Goal: Task Accomplishment & Management: Complete application form

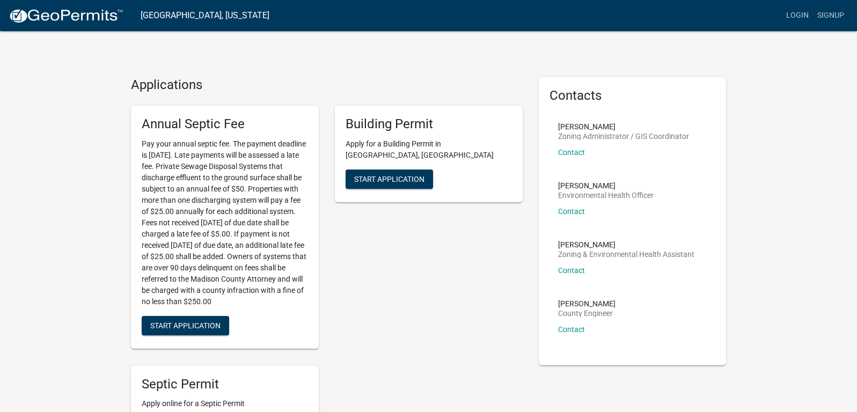
scroll to position [54, 0]
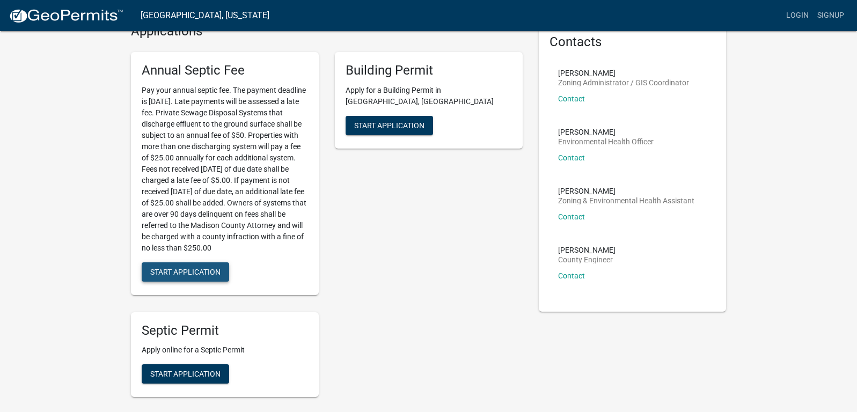
click at [188, 273] on span "Start Application" at bounding box center [185, 271] width 70 height 9
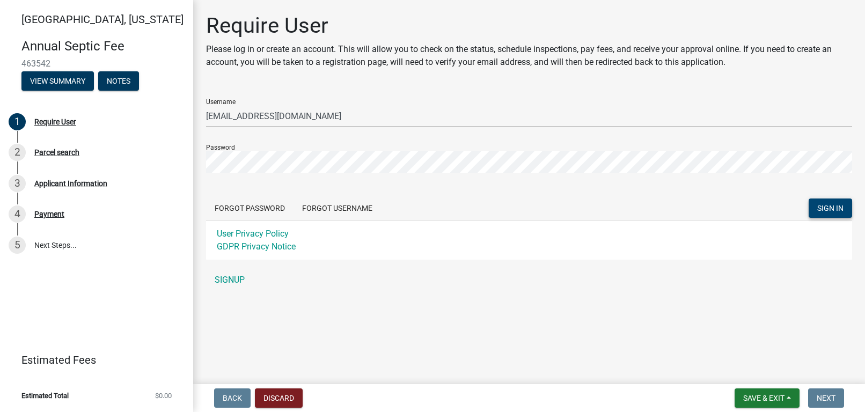
click at [840, 202] on button "SIGN IN" at bounding box center [830, 208] width 43 height 19
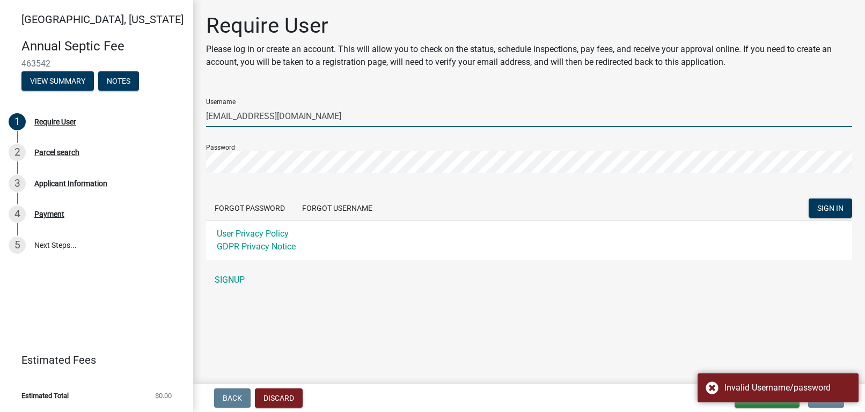
click at [351, 106] on input "[EMAIL_ADDRESS][DOMAIN_NAME]" at bounding box center [529, 116] width 646 height 22
click at [474, 78] on div "Require User Please log in or create an account. This will allow you to check o…" at bounding box center [529, 157] width 662 height 288
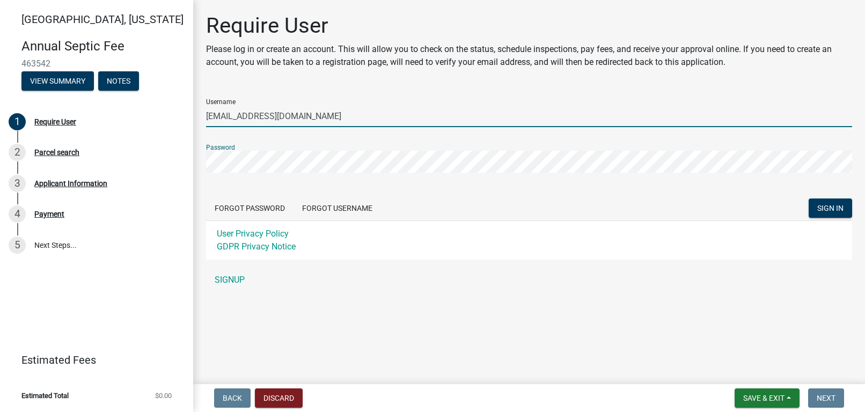
type input "klairia"
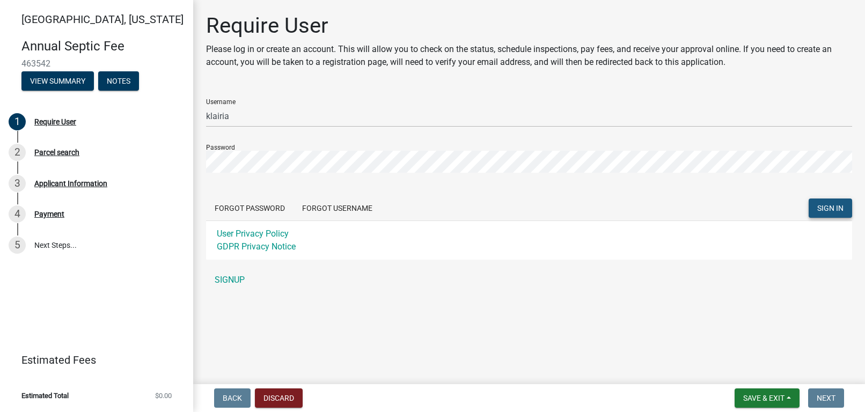
click at [836, 207] on span "SIGN IN" at bounding box center [831, 208] width 26 height 9
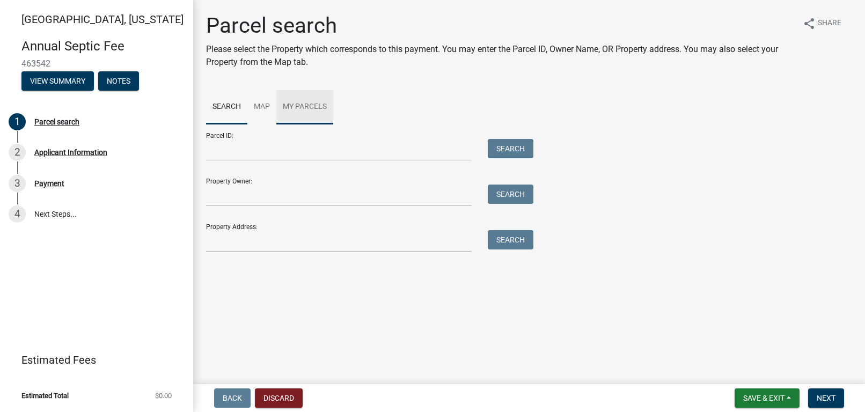
click at [308, 105] on link "My Parcels" at bounding box center [304, 107] width 57 height 34
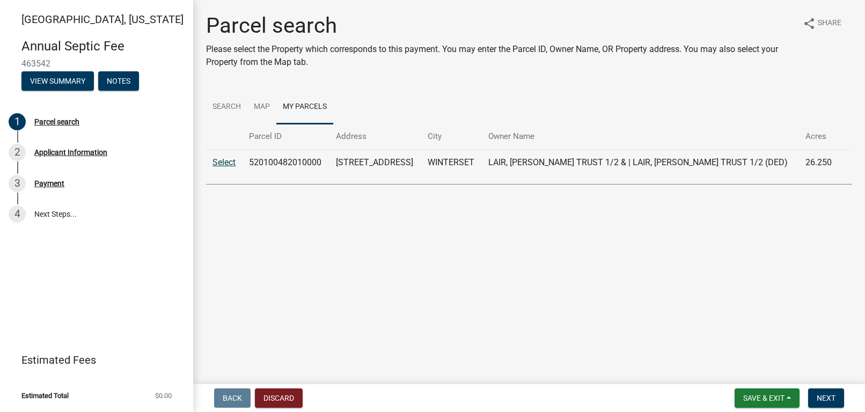
click at [217, 163] on link "Select" at bounding box center [224, 162] width 23 height 10
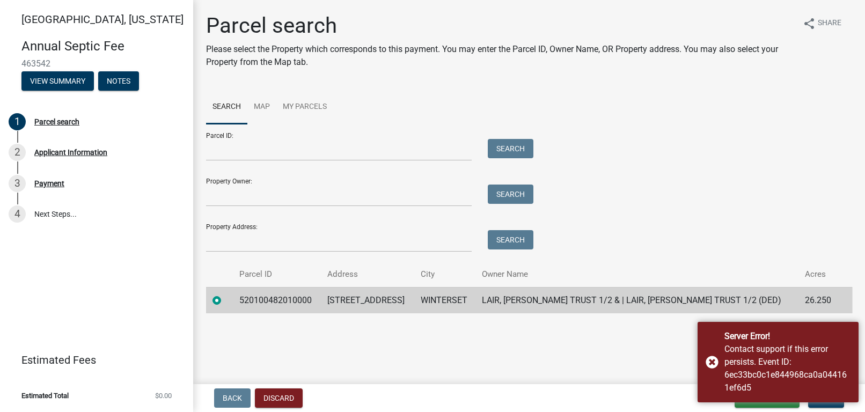
click at [552, 348] on main "Parcel search Please select the Property which corresponds to this payment. You…" at bounding box center [529, 190] width 672 height 380
click at [559, 300] on td "LAIR, [PERSON_NAME] TRUST 1/2 & | LAIR, [PERSON_NAME] TRUST 1/2 (DED)" at bounding box center [637, 300] width 323 height 26
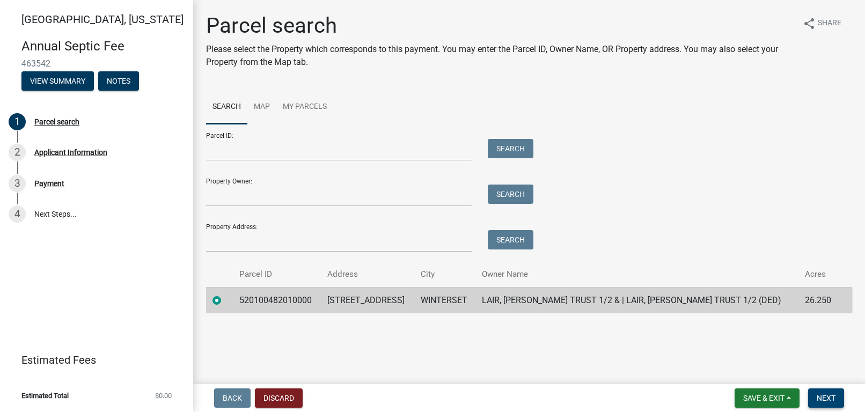
click at [831, 394] on span "Next" at bounding box center [826, 398] width 19 height 9
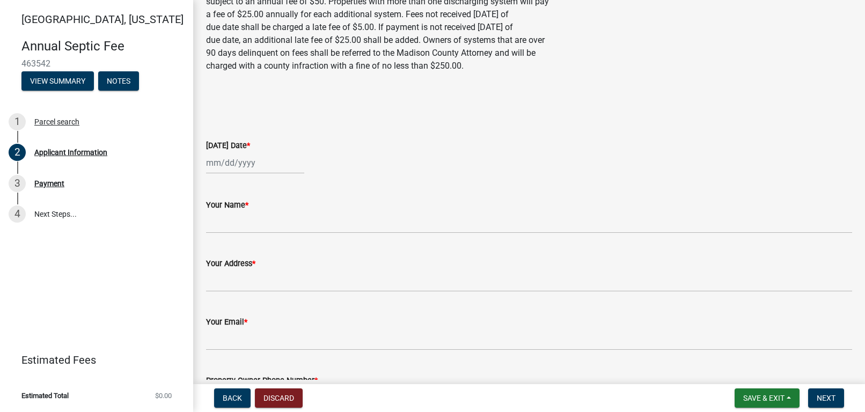
scroll to position [107, 0]
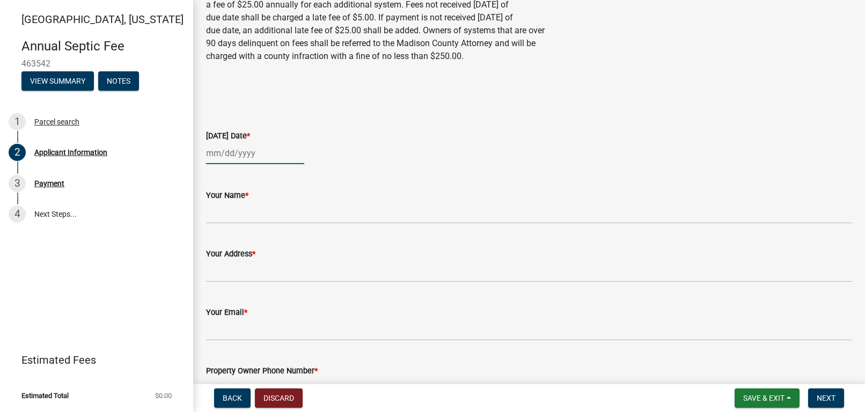
click at [253, 157] on div at bounding box center [255, 153] width 98 height 22
select select "8"
select select "2025"
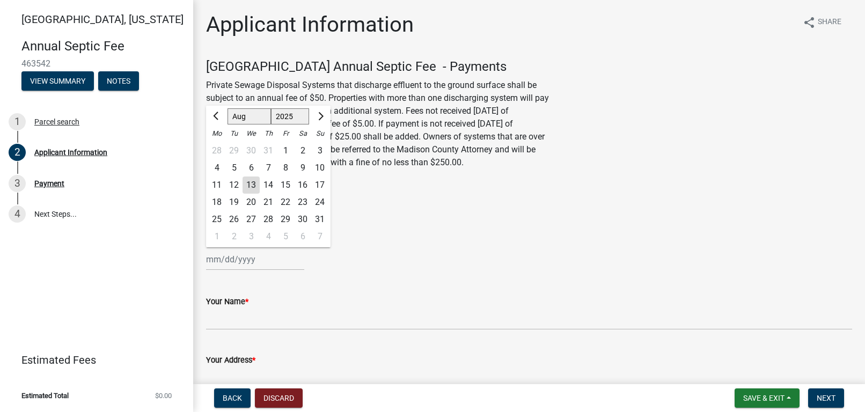
scroll to position [0, 0]
click at [250, 183] on div "13" at bounding box center [251, 186] width 17 height 17
type input "[DATE]"
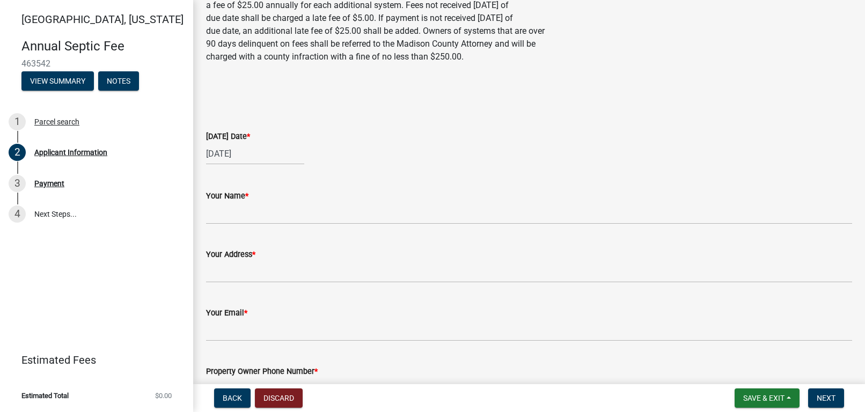
scroll to position [107, 0]
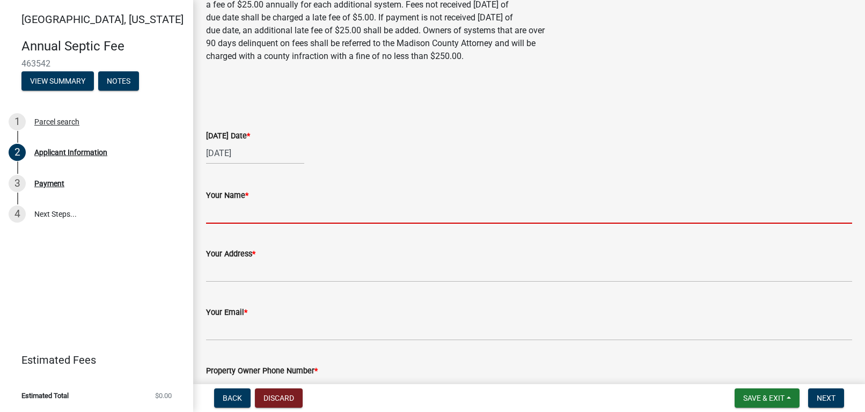
click at [244, 215] on input "Your Name *" at bounding box center [529, 213] width 646 height 22
type input "[PERSON_NAME]"
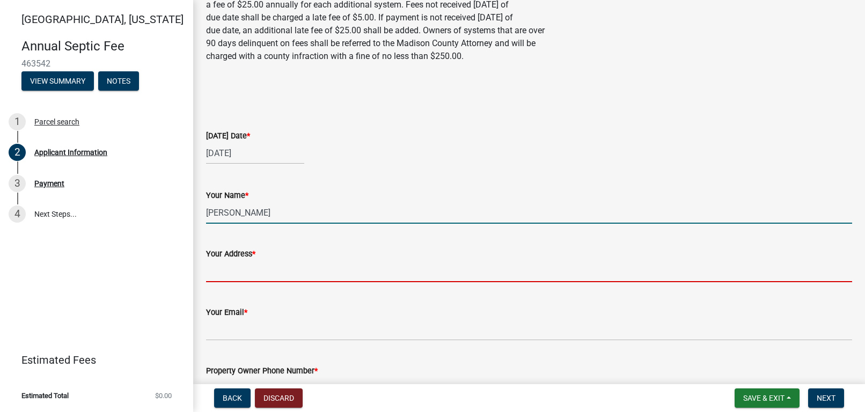
type input "[STREET_ADDRESS]"
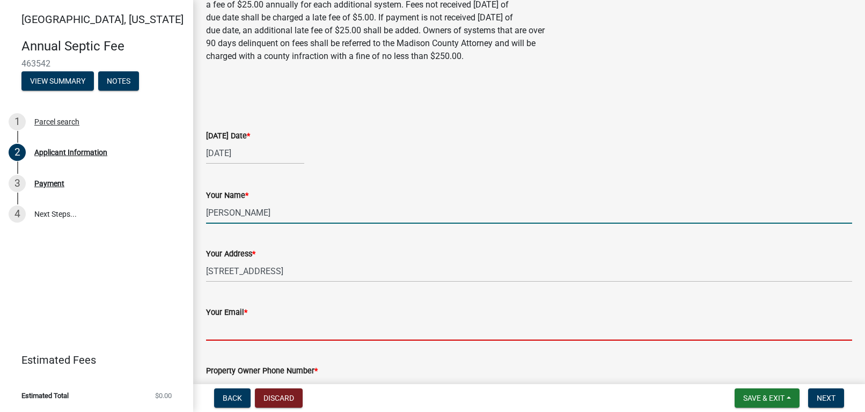
type input "[EMAIL_ADDRESS][DOMAIN_NAME]"
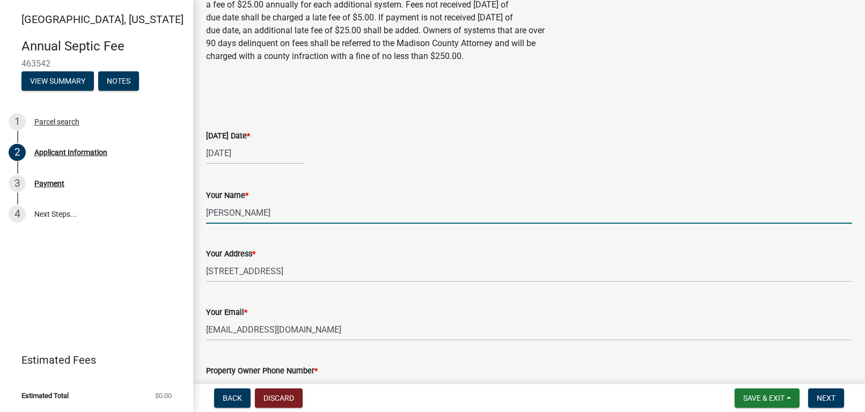
type input "3157083395"
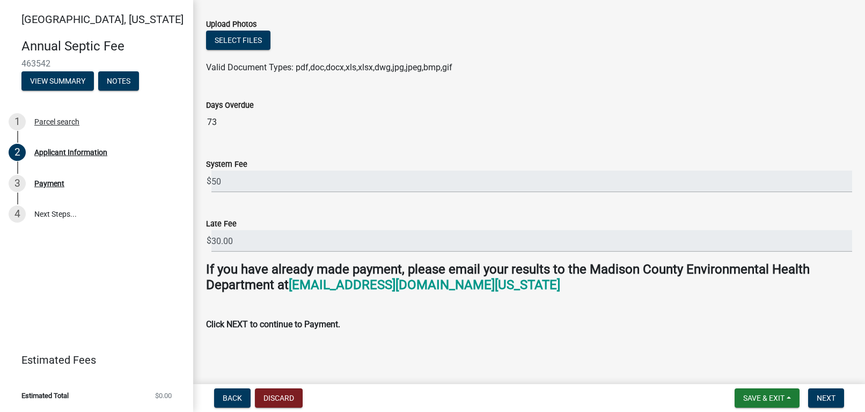
scroll to position [651, 0]
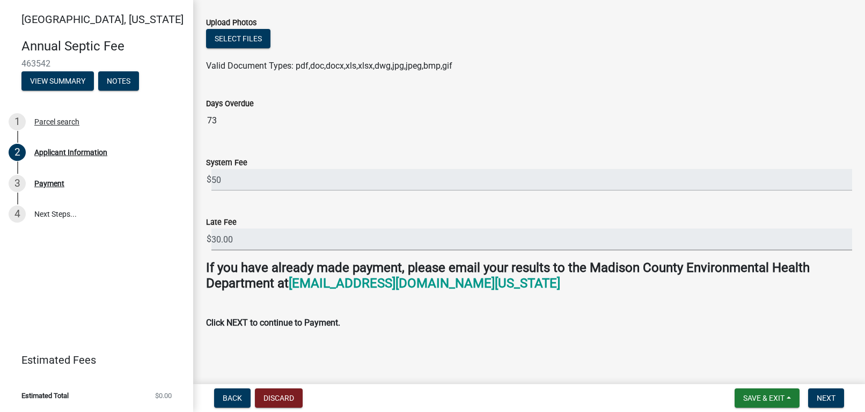
drag, startPoint x: 241, startPoint y: 241, endPoint x: 190, endPoint y: 240, distance: 51.5
click at [190, 240] on div "[GEOGRAPHIC_DATA], [US_STATE] Annual Septic Fee 463542 View Summary Notes 1 Par…" at bounding box center [432, 206] width 865 height 412
click at [421, 351] on main "Applicant Information share Share [GEOGRAPHIC_DATA] Annual Septic Fee - Payment…" at bounding box center [529, 190] width 672 height 380
click at [829, 397] on span "Next" at bounding box center [826, 398] width 19 height 9
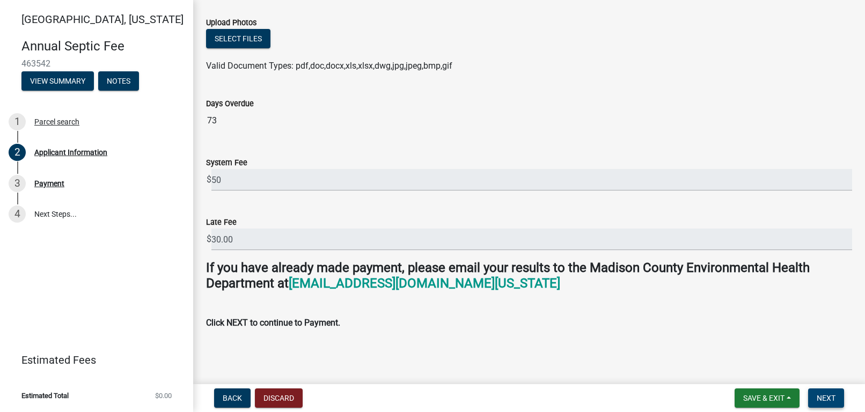
click at [836, 396] on span "Next" at bounding box center [826, 398] width 19 height 9
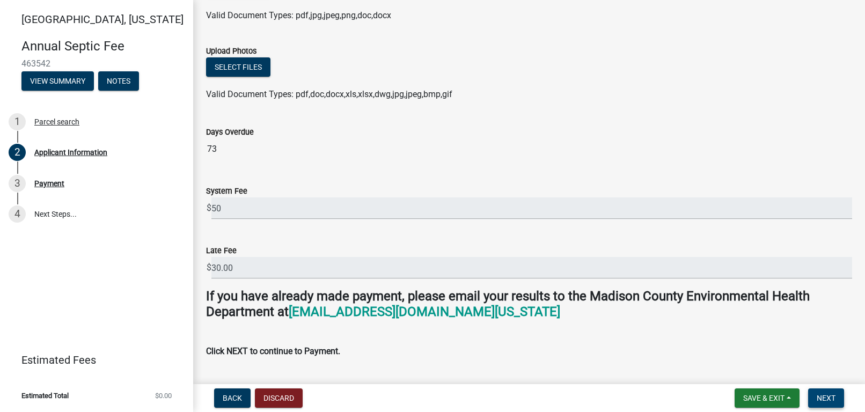
scroll to position [553, 0]
